Goal: Task Accomplishment & Management: Use online tool/utility

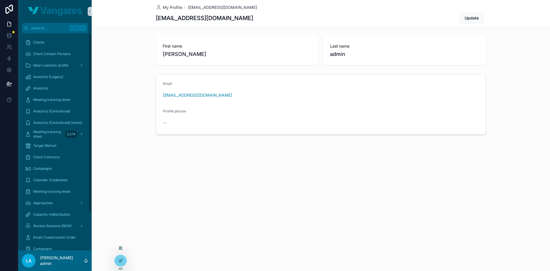
click at [119, 248] on icon at bounding box center [119, 246] width 1 height 1
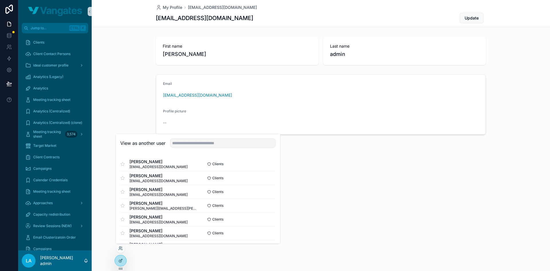
click at [0, 0] on button "Select" at bounding box center [0, 0] width 0 height 0
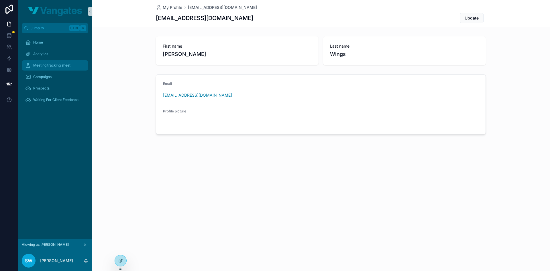
click at [42, 63] on div "Meeting tracking sheet" at bounding box center [55, 65] width 60 height 9
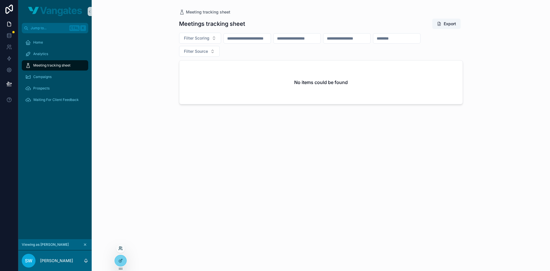
click at [120, 247] on icon at bounding box center [120, 248] width 5 height 5
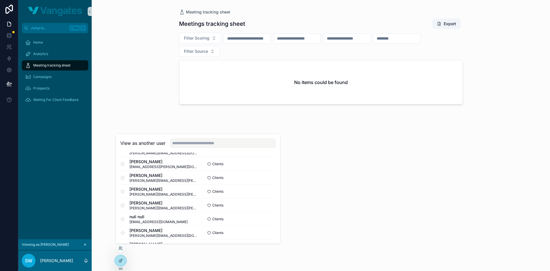
scroll to position [659, 0]
click at [261, 218] on button "Select" at bounding box center [268, 220] width 15 height 8
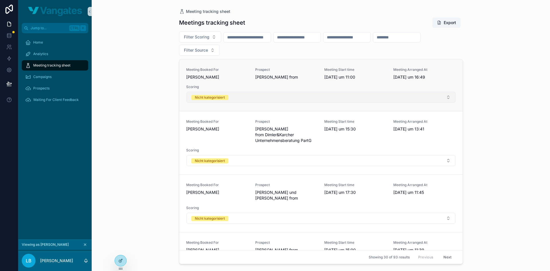
click at [252, 95] on button "Nicht kategorisiert" at bounding box center [321, 97] width 269 height 11
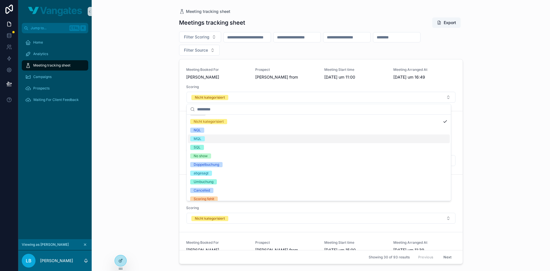
scroll to position [11, 0]
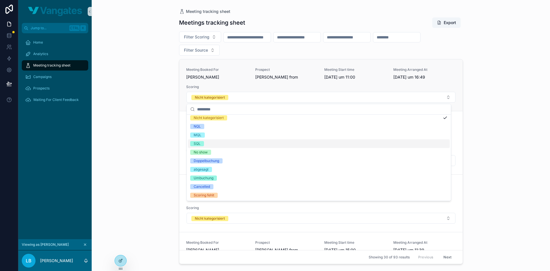
click at [183, 82] on link "Meeting Booked For Leon Bolz Prospect Nikola Miskovic from Meeting Start time 1…" at bounding box center [320, 85] width 283 height 52
